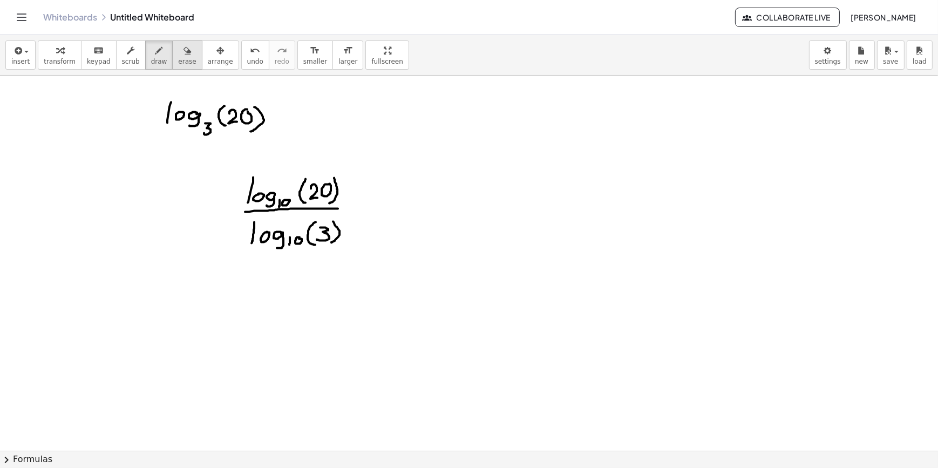
click at [184, 54] on icon "button" at bounding box center [188, 50] width 8 height 13
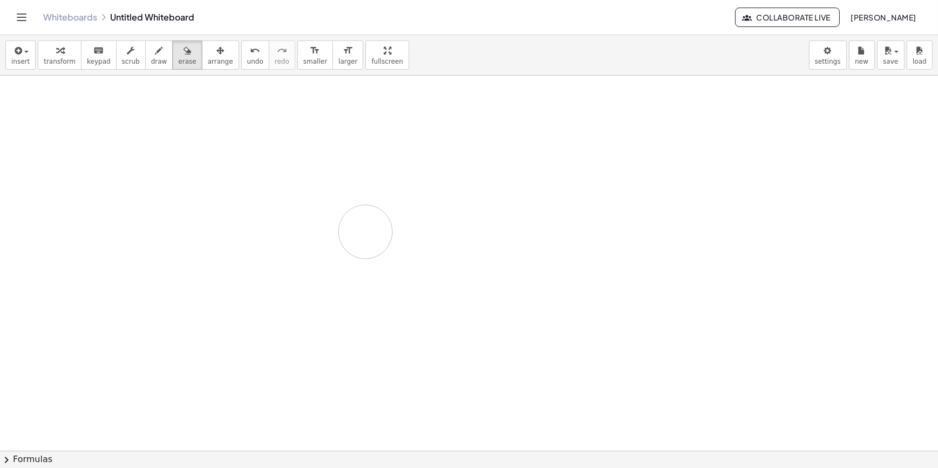
drag, startPoint x: 136, startPoint y: 109, endPoint x: 372, endPoint y: 198, distance: 252.1
click at [72, 52] on button "transform" at bounding box center [60, 54] width 44 height 29
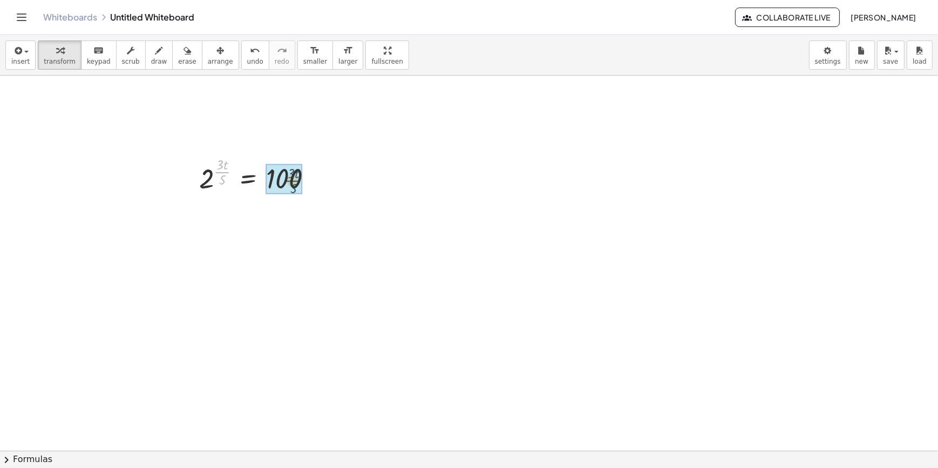
drag, startPoint x: 222, startPoint y: 172, endPoint x: 304, endPoint y: 171, distance: 82.0
click at [304, 171] on div at bounding box center [260, 175] width 133 height 42
drag, startPoint x: 314, startPoint y: 225, endPoint x: 322, endPoint y: 219, distance: 10.0
click at [322, 219] on div at bounding box center [269, 216] width 150 height 42
click at [314, 219] on div at bounding box center [273, 216] width 159 height 42
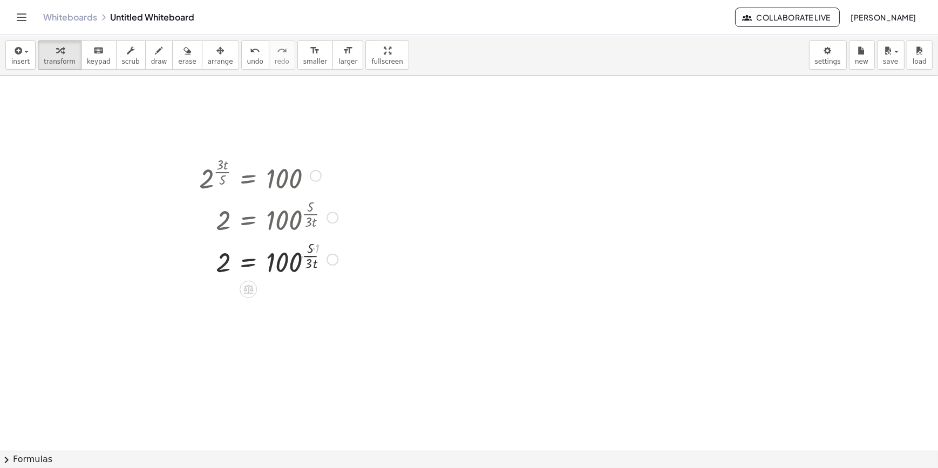
click at [306, 252] on div at bounding box center [269, 258] width 150 height 42
click at [311, 299] on div at bounding box center [273, 301] width 159 height 42
click at [308, 307] on div at bounding box center [273, 301] width 159 height 42
click at [247, 60] on span "undo" at bounding box center [255, 62] width 16 height 8
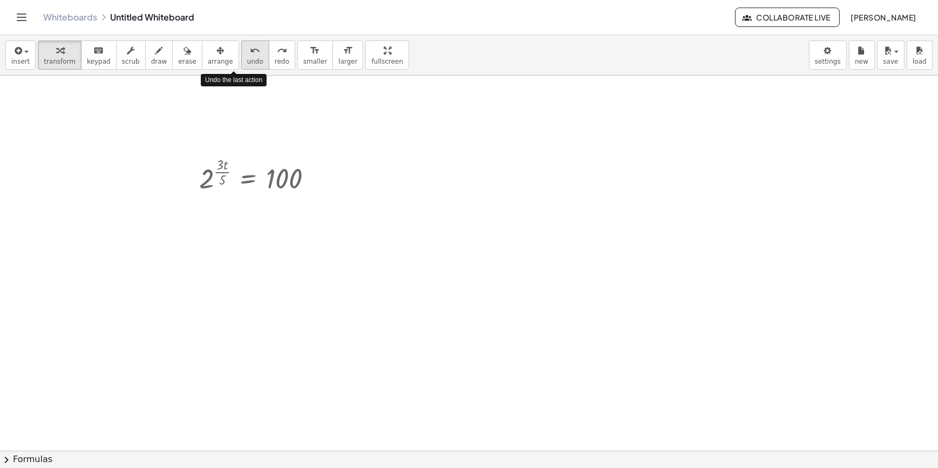
click at [247, 60] on span "undo" at bounding box center [255, 62] width 16 height 8
drag, startPoint x: 222, startPoint y: 181, endPoint x: 219, endPoint y: 169, distance: 12.3
click at [219, 169] on div at bounding box center [260, 175] width 133 height 42
drag, startPoint x: 225, startPoint y: 167, endPoint x: 232, endPoint y: 179, distance: 13.3
click at [207, 217] on div at bounding box center [259, 216] width 134 height 42
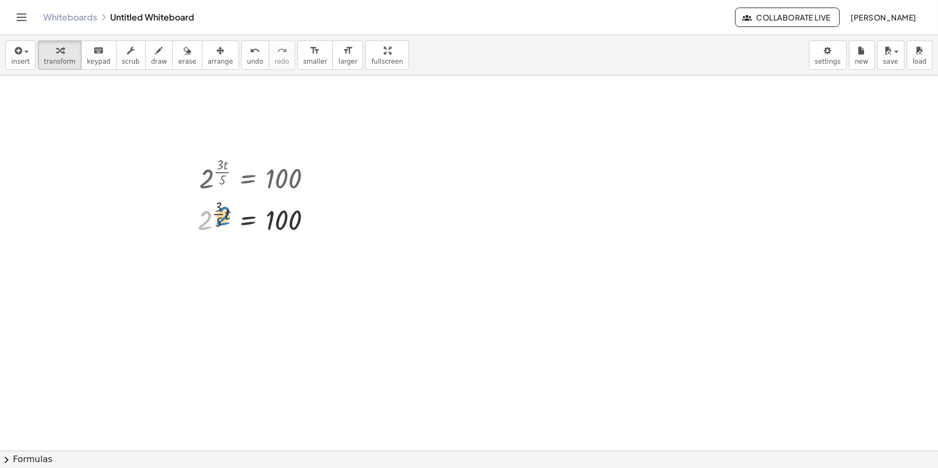
drag, startPoint x: 202, startPoint y: 220, endPoint x: 217, endPoint y: 215, distance: 15.4
click at [217, 215] on div at bounding box center [259, 216] width 134 height 42
drag, startPoint x: 223, startPoint y: 214, endPoint x: 199, endPoint y: 215, distance: 23.8
click at [199, 215] on div at bounding box center [259, 216] width 134 height 42
click at [217, 214] on div at bounding box center [259, 216] width 134 height 42
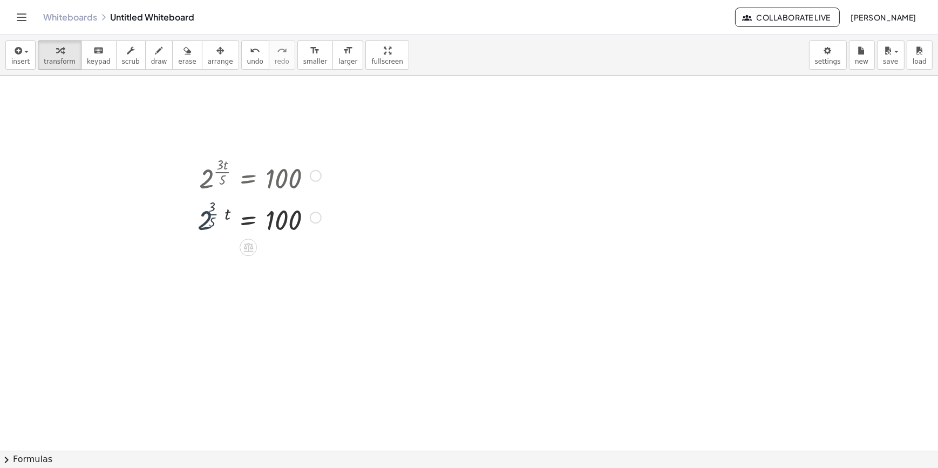
click at [217, 214] on div at bounding box center [259, 216] width 134 height 42
drag, startPoint x: 207, startPoint y: 234, endPoint x: 205, endPoint y: 240, distance: 5.6
click at [248, 176] on div "2 ( · 3 · t · 5 ) = 100 2 ( · · 3 · 5 · t ) = 100 2 ( · t ) = 100 · 0.6" at bounding box center [248, 176] width 0 height 0
drag, startPoint x: 205, startPoint y: 240, endPoint x: 203, endPoint y: 249, distance: 9.8
click at [203, 249] on div at bounding box center [255, 255] width 143 height 36
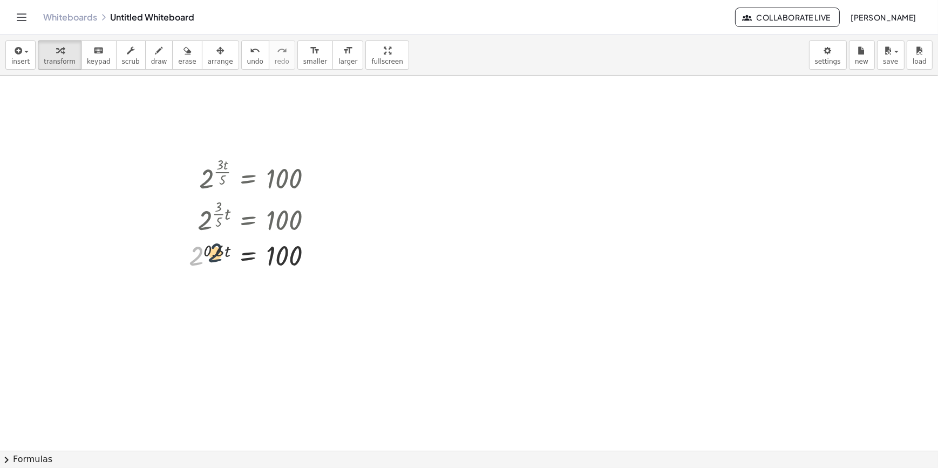
drag, startPoint x: 196, startPoint y: 254, endPoint x: 222, endPoint y: 252, distance: 25.5
click at [222, 252] on div at bounding box center [255, 255] width 143 height 36
drag, startPoint x: 218, startPoint y: 252, endPoint x: 184, endPoint y: 259, distance: 34.8
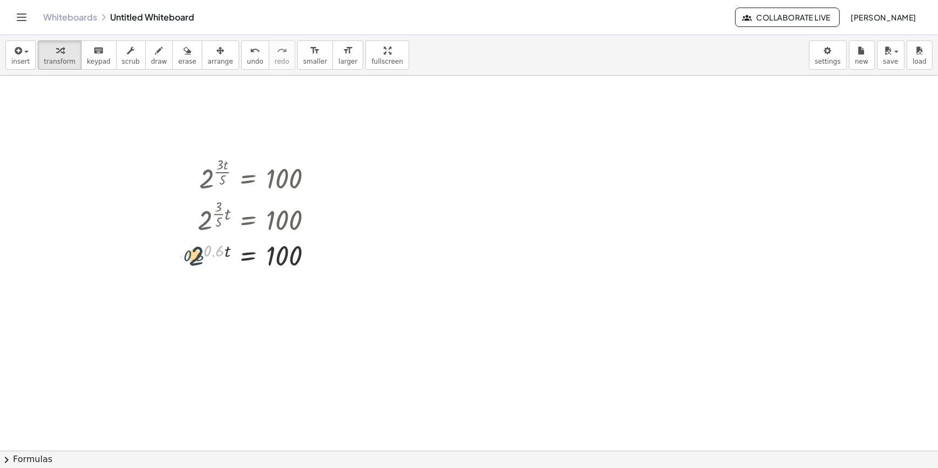
click at [184, 259] on div "2 ( · 3 · t · 5 ) = 100 2 ( · · 3 · 5 · t ) = 100 · 0.6 2 ( · t ) = 100 · 0.6" at bounding box center [251, 213] width 157 height 125
click at [185, 259] on div at bounding box center [181, 213] width 16 height 125
click at [247, 59] on span "undo" at bounding box center [255, 62] width 16 height 8
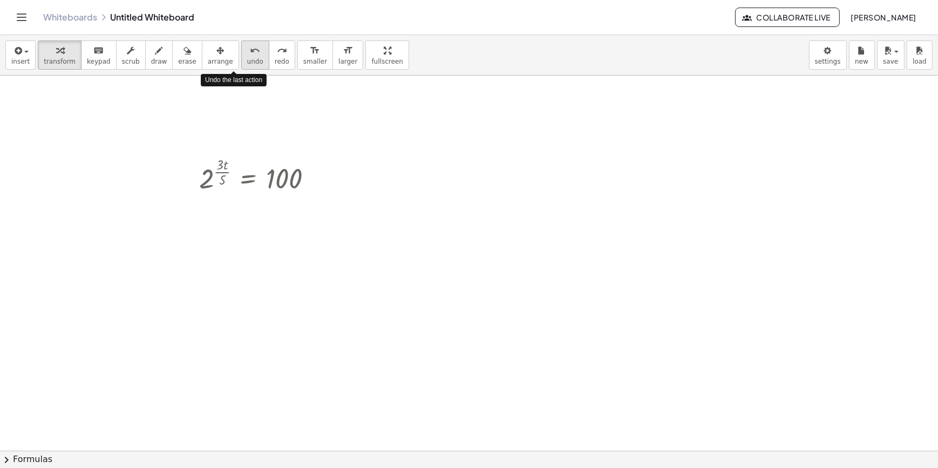
click at [247, 59] on span "undo" at bounding box center [255, 62] width 16 height 8
click at [317, 174] on div at bounding box center [316, 176] width 12 height 12
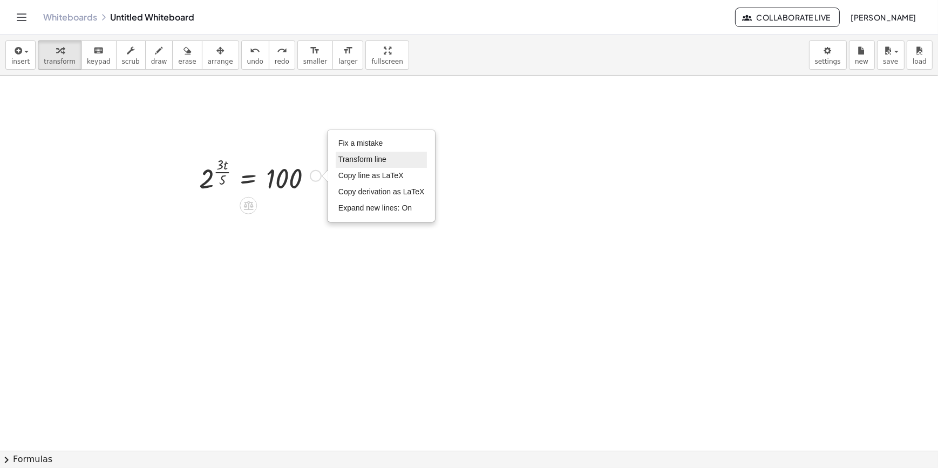
click at [367, 164] on li "Transform line" at bounding box center [382, 160] width 92 height 16
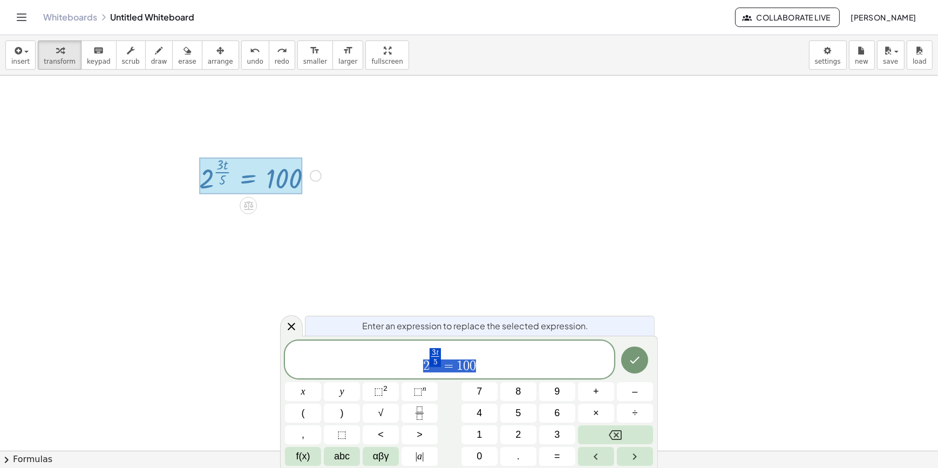
click at [483, 359] on span "2 3 t 5 ​ = 1 0 0" at bounding box center [449, 360] width 329 height 26
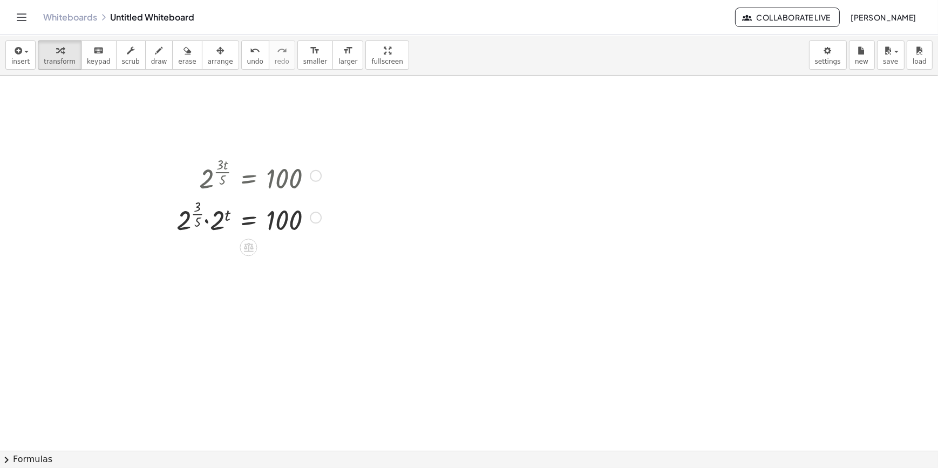
click at [189, 216] on div at bounding box center [248, 216] width 155 height 42
click at [197, 213] on div at bounding box center [248, 216] width 155 height 42
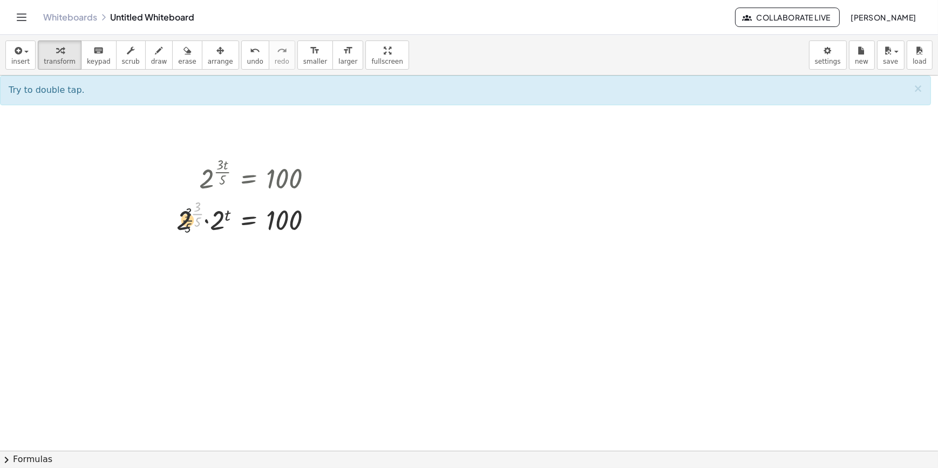
drag, startPoint x: 197, startPoint y: 213, endPoint x: 185, endPoint y: 221, distance: 14.5
click at [185, 221] on div at bounding box center [248, 216] width 155 height 42
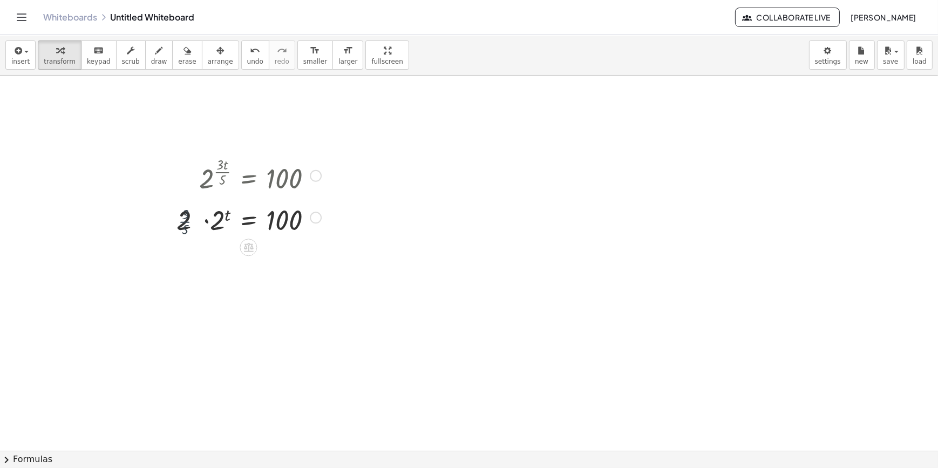
click at [185, 220] on div at bounding box center [248, 216] width 155 height 42
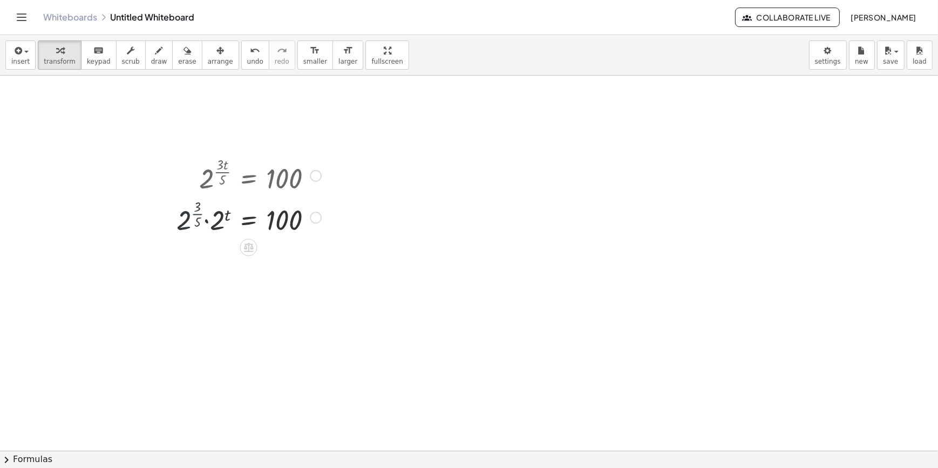
click at [187, 220] on div at bounding box center [248, 216] width 155 height 42
click at [195, 216] on div at bounding box center [248, 216] width 155 height 42
click at [195, 216] on div at bounding box center [244, 216] width 164 height 37
click at [180, 220] on div at bounding box center [230, 216] width 192 height 37
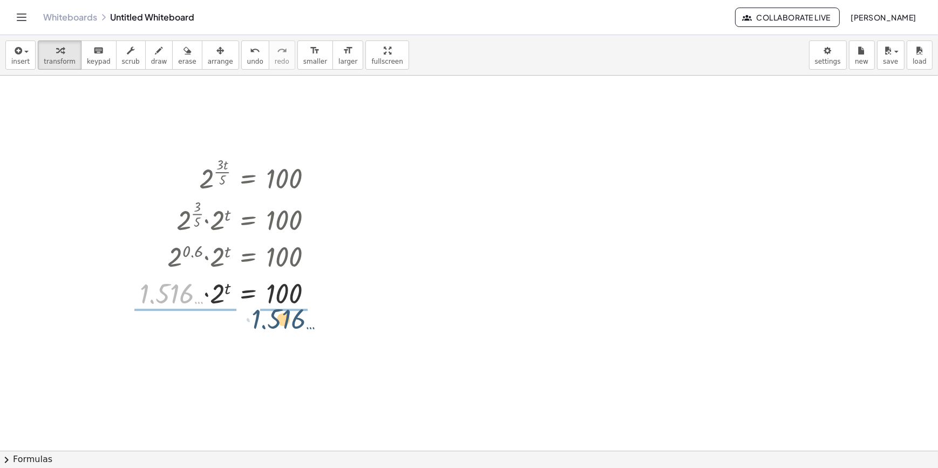
drag, startPoint x: 181, startPoint y: 303, endPoint x: 281, endPoint y: 324, distance: 101.5
click at [284, 308] on div at bounding box center [247, 293] width 198 height 54
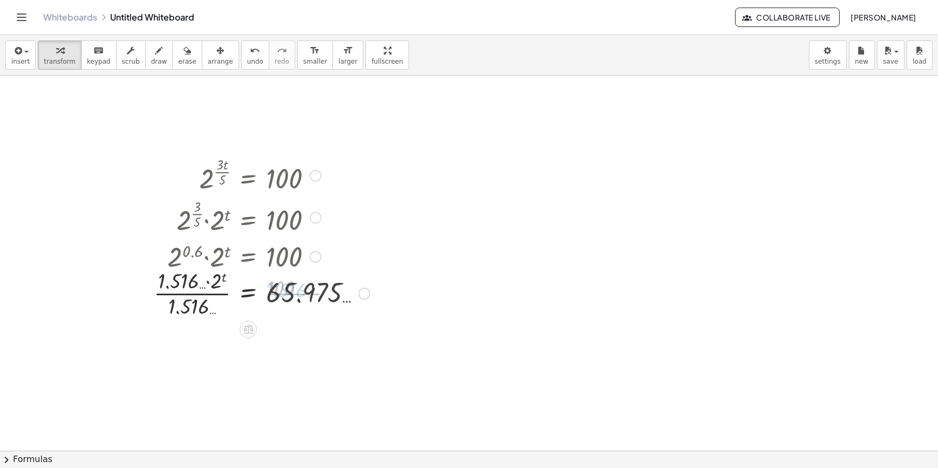
click at [212, 313] on div at bounding box center [254, 293] width 241 height 54
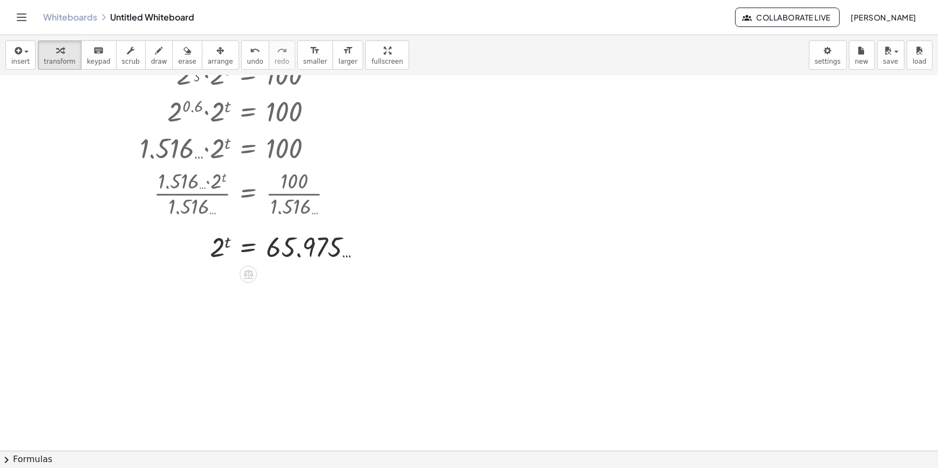
scroll to position [147, 0]
drag, startPoint x: 211, startPoint y: 249, endPoint x: 282, endPoint y: 253, distance: 71.3
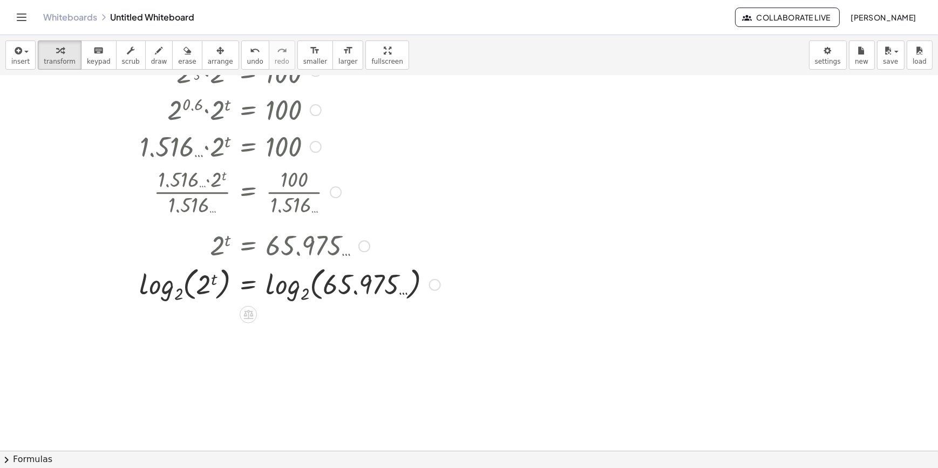
click at [215, 293] on div at bounding box center [290, 284] width 312 height 42
click at [181, 300] on div at bounding box center [290, 284] width 312 height 42
click at [192, 292] on div at bounding box center [289, 284] width 311 height 42
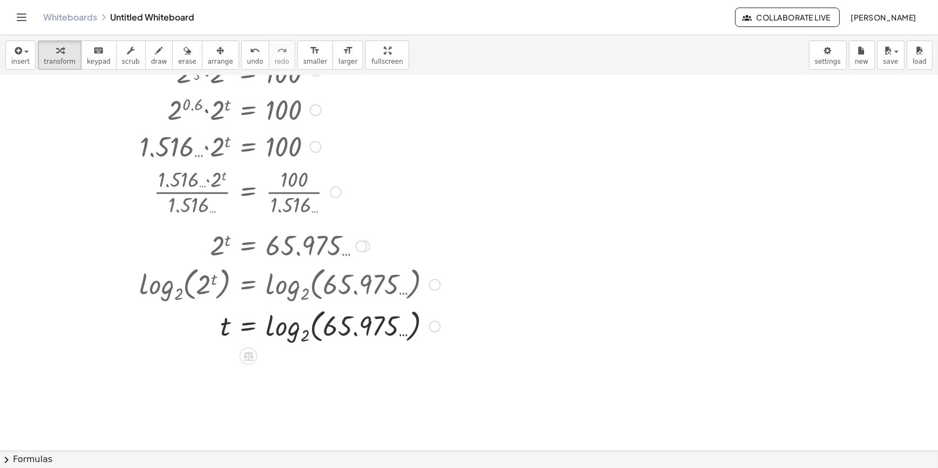
click at [294, 332] on div at bounding box center [290, 325] width 312 height 42
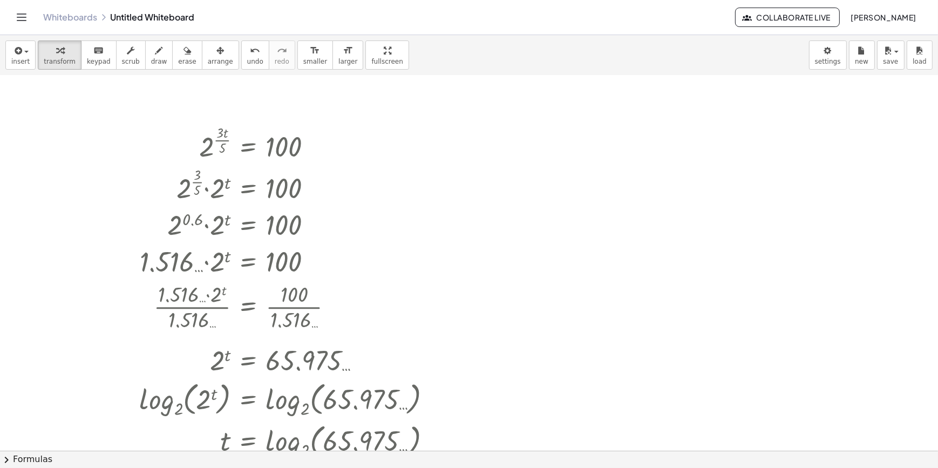
scroll to position [49, 0]
